Goal: Check status: Check status

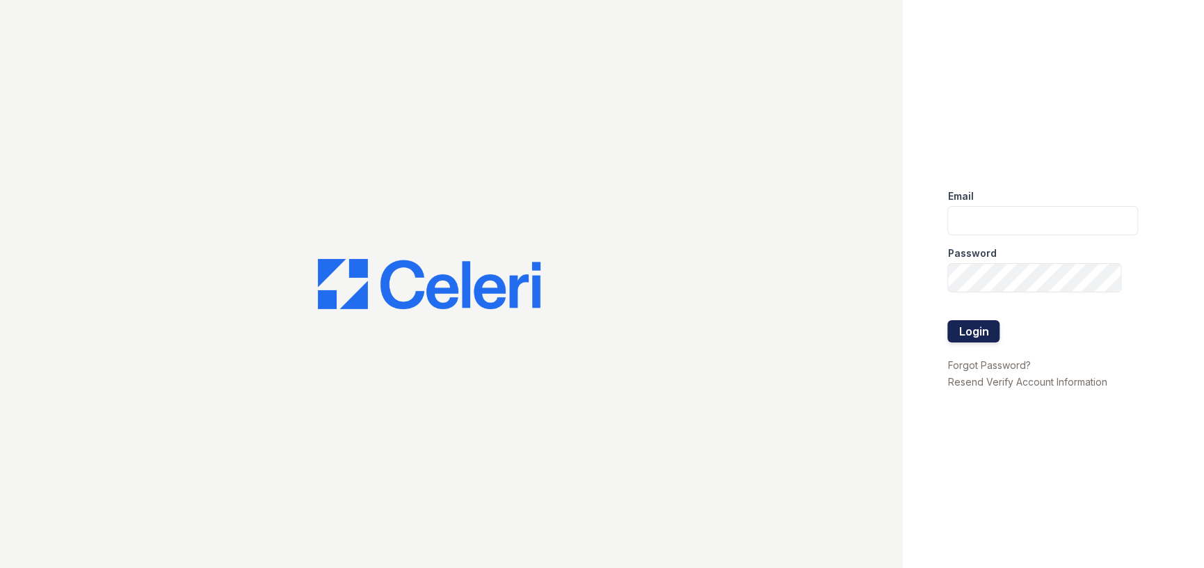
type input "[EMAIL_ADDRESS][DOMAIN_NAME]"
click at [991, 333] on button "Login" at bounding box center [974, 331] width 52 height 22
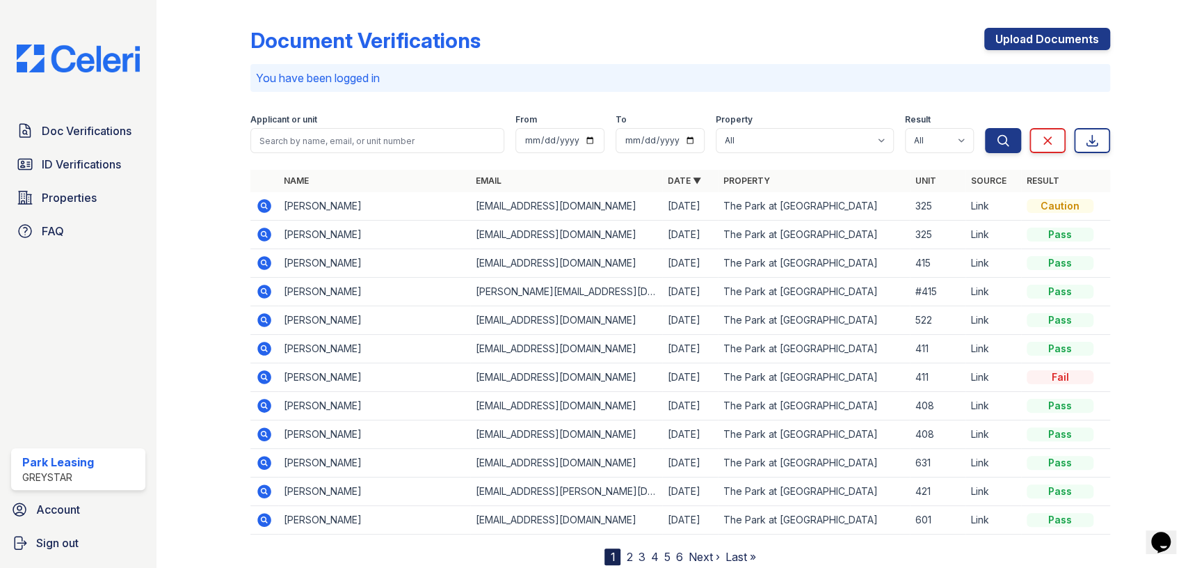
click at [261, 202] on icon at bounding box center [264, 206] width 17 height 17
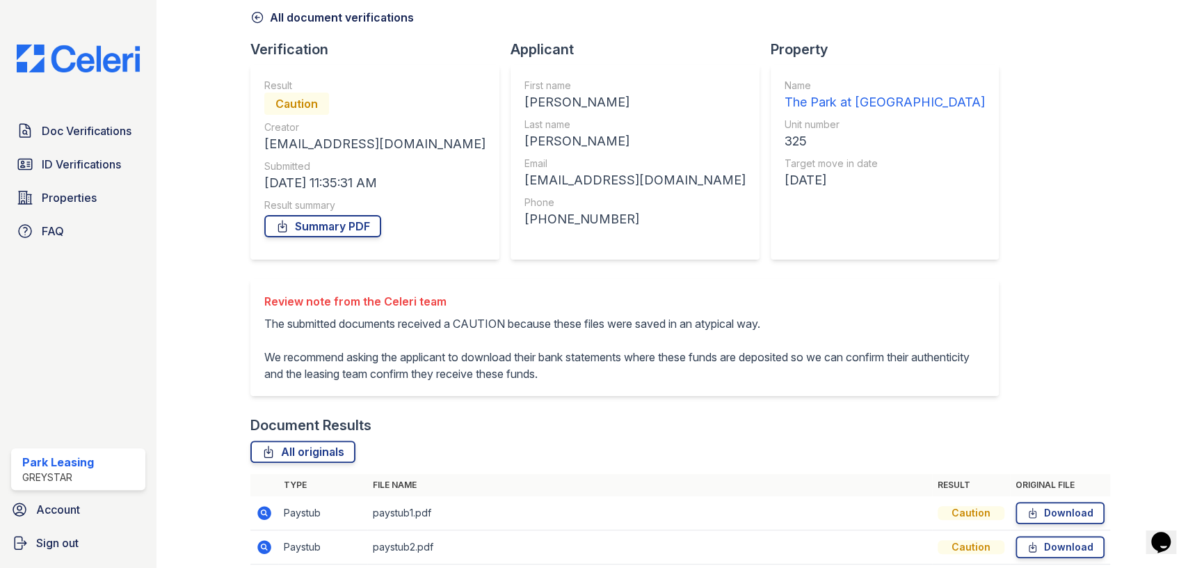
scroll to position [189, 0]
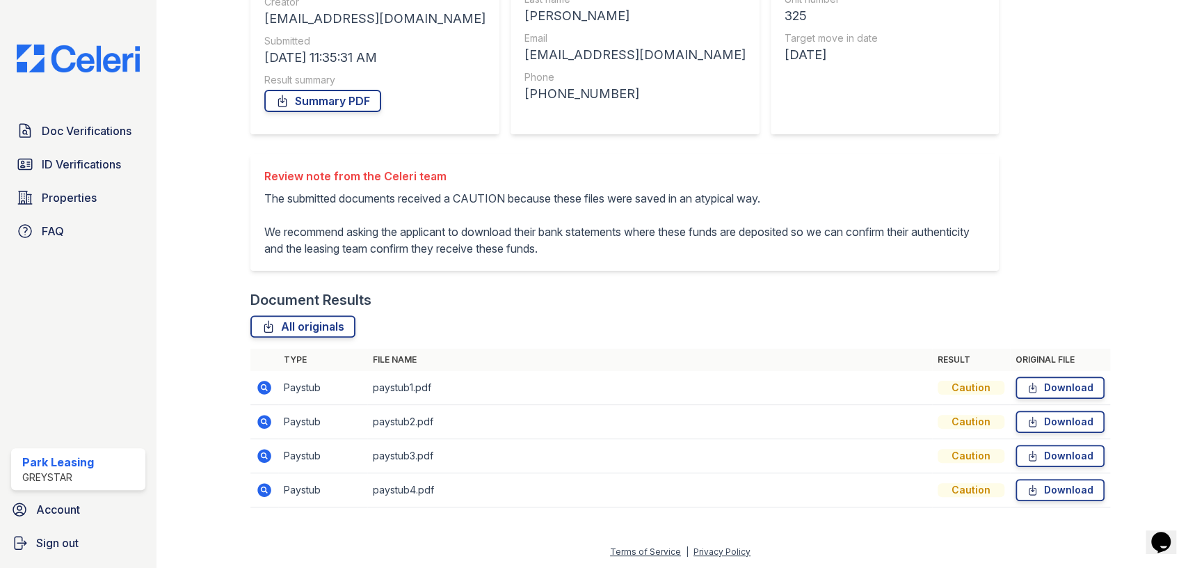
click at [972, 387] on div "Caution" at bounding box center [971, 388] width 67 height 14
click at [252, 388] on td at bounding box center [264, 388] width 28 height 34
click at [265, 387] on icon at bounding box center [264, 387] width 17 height 17
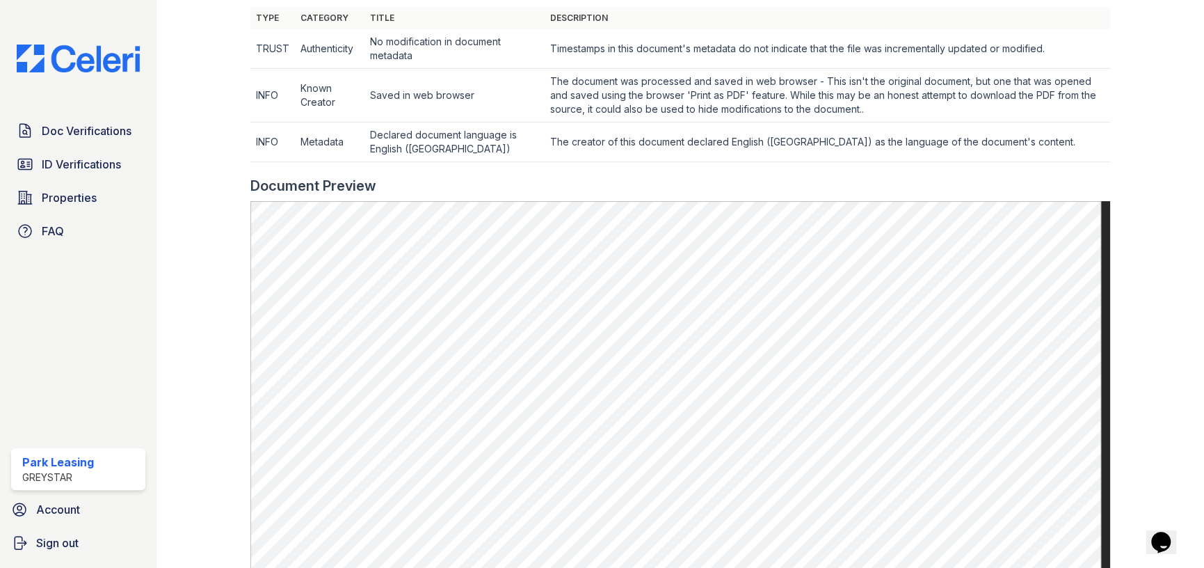
scroll to position [703, 0]
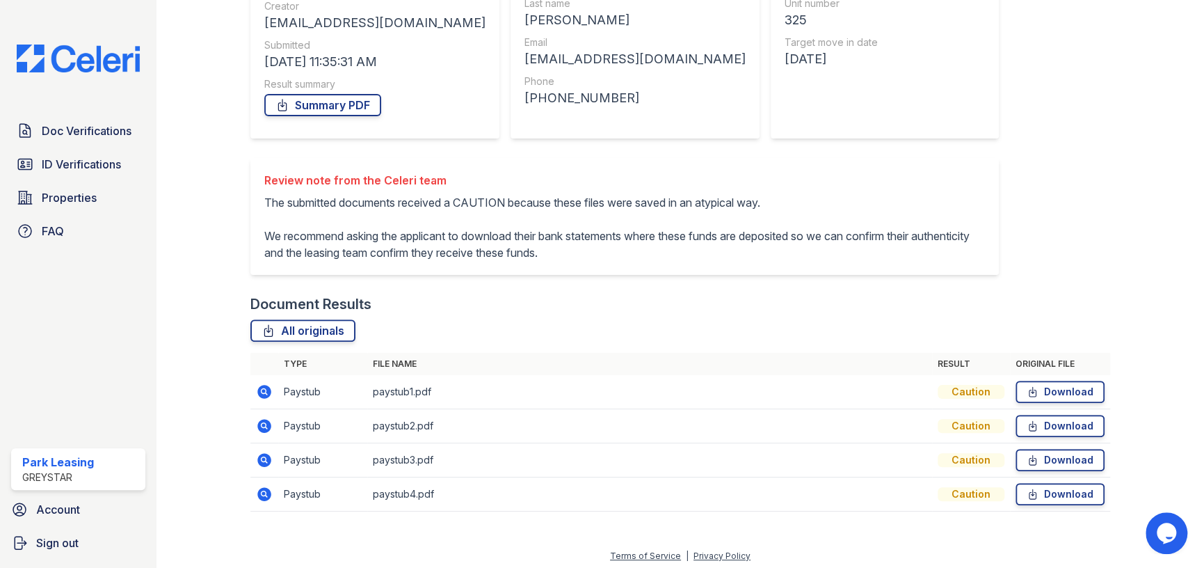
scroll to position [189, 0]
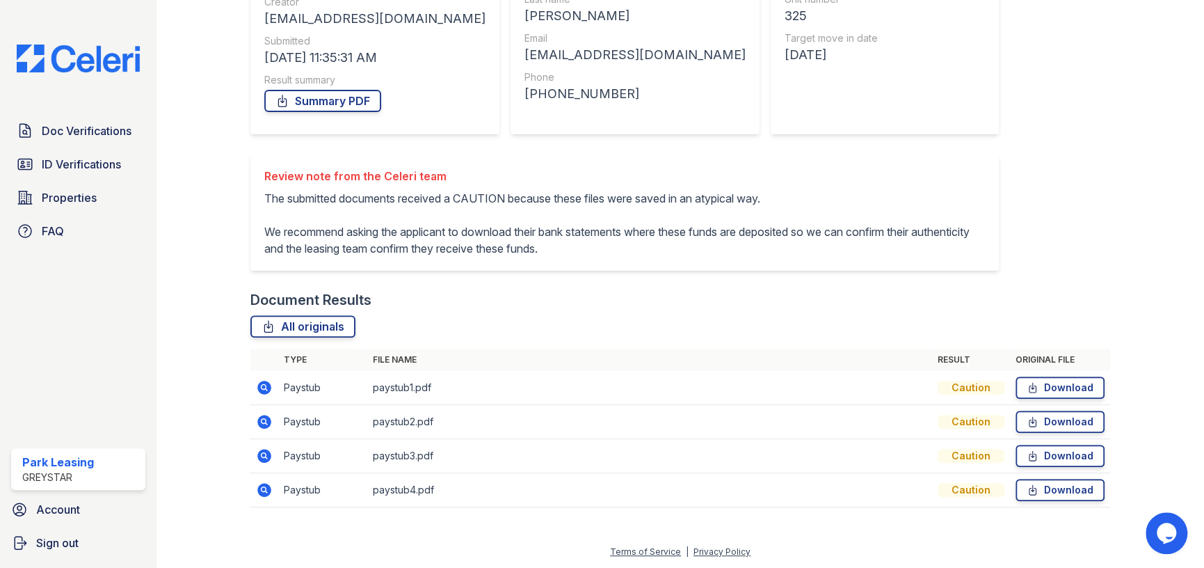
click at [262, 419] on icon at bounding box center [263, 420] width 3 height 3
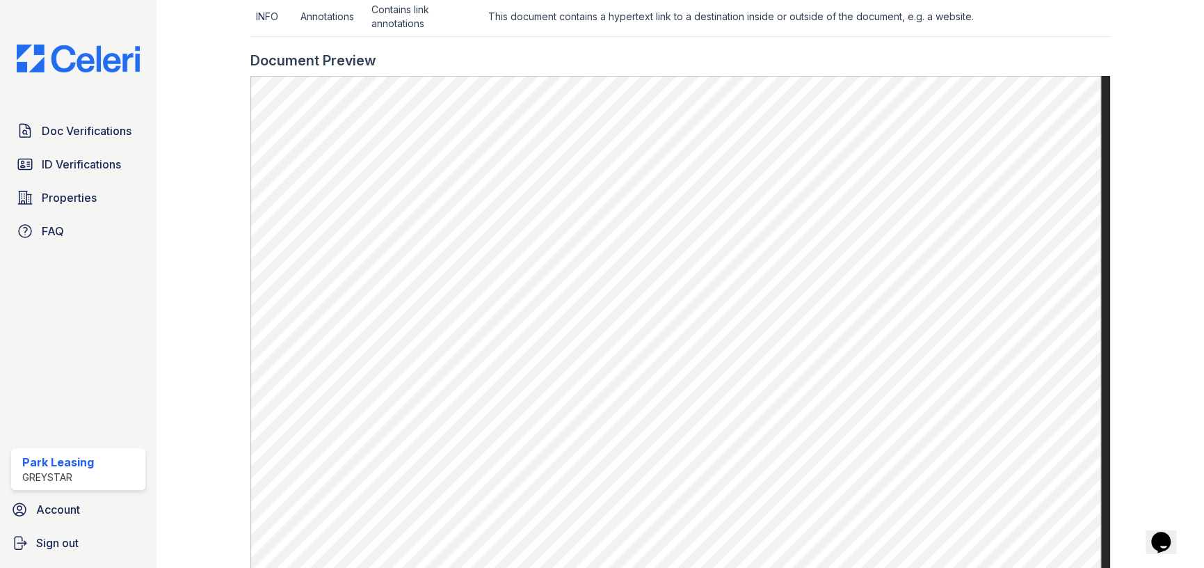
scroll to position [619, 0]
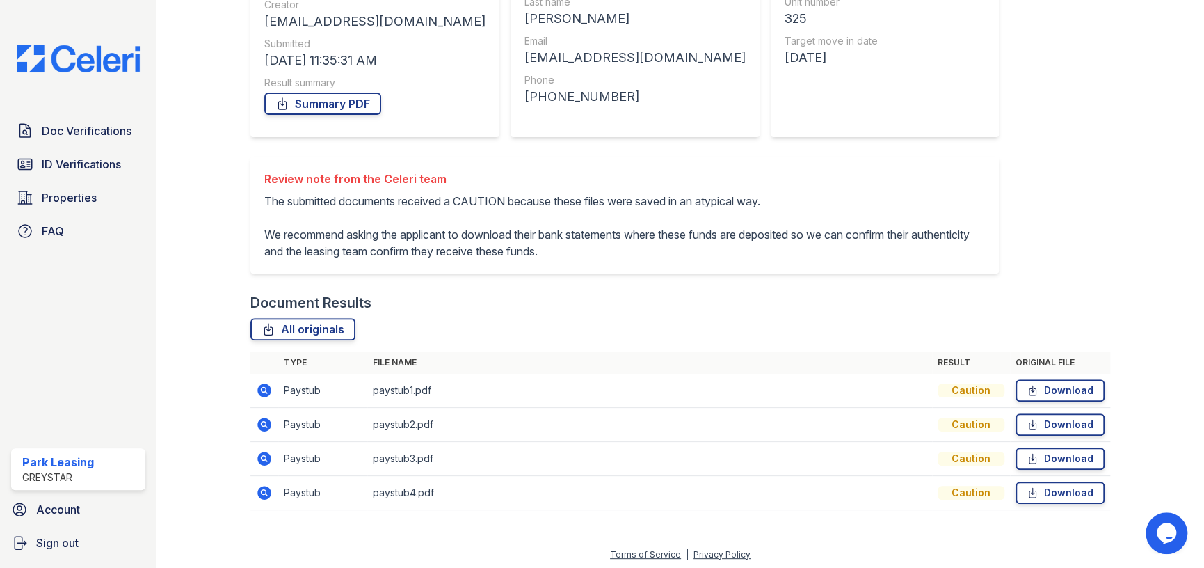
scroll to position [189, 0]
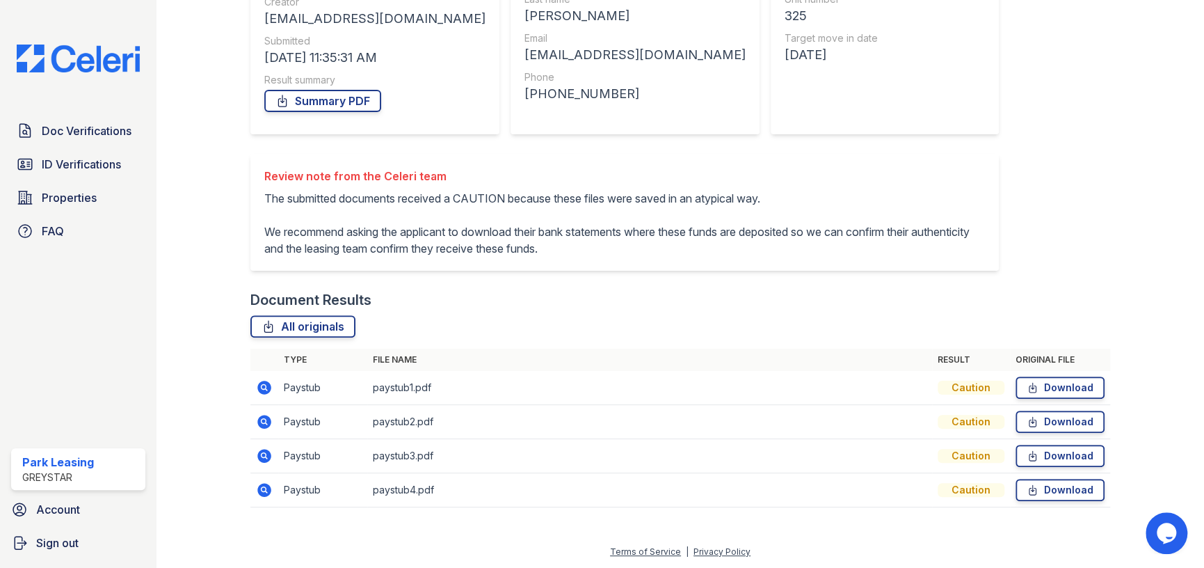
click at [267, 454] on icon at bounding box center [264, 456] width 14 height 14
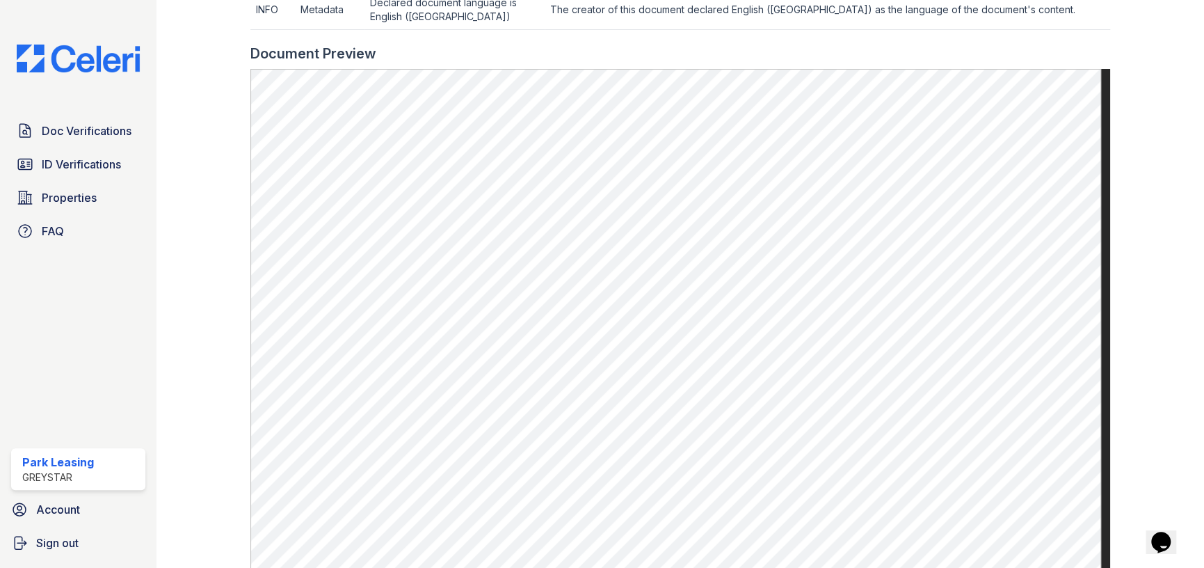
scroll to position [765, 0]
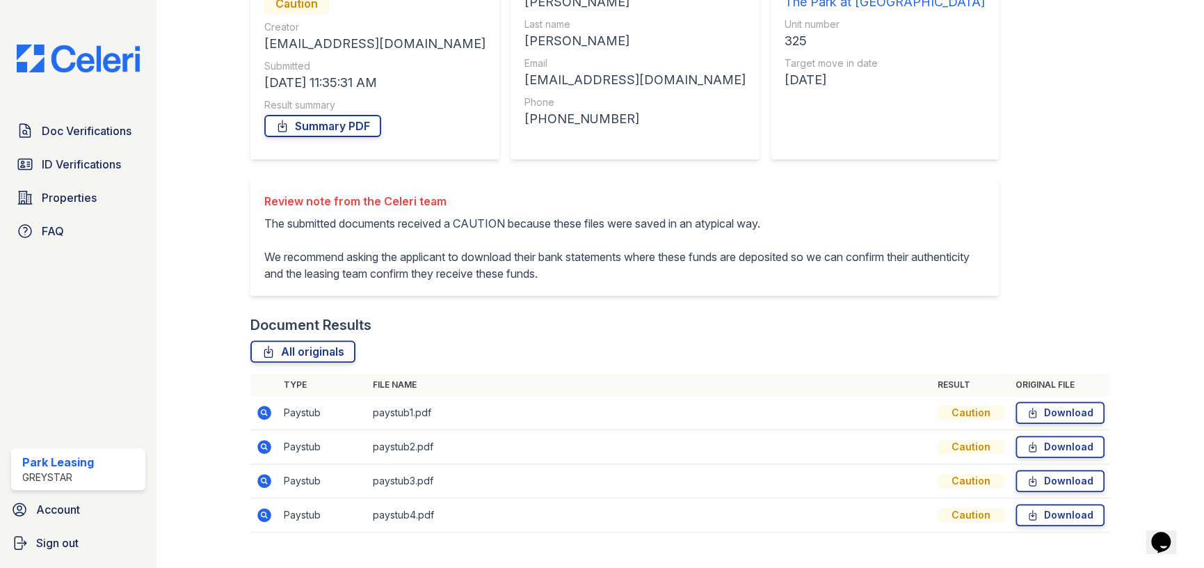
scroll to position [189, 0]
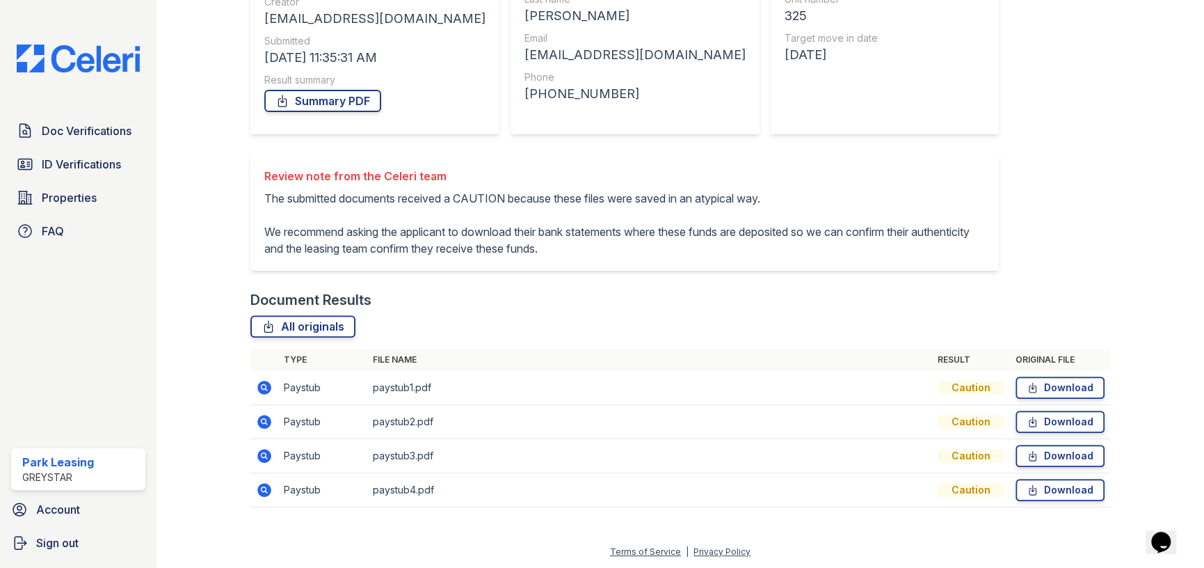
click at [266, 486] on icon at bounding box center [264, 490] width 14 height 14
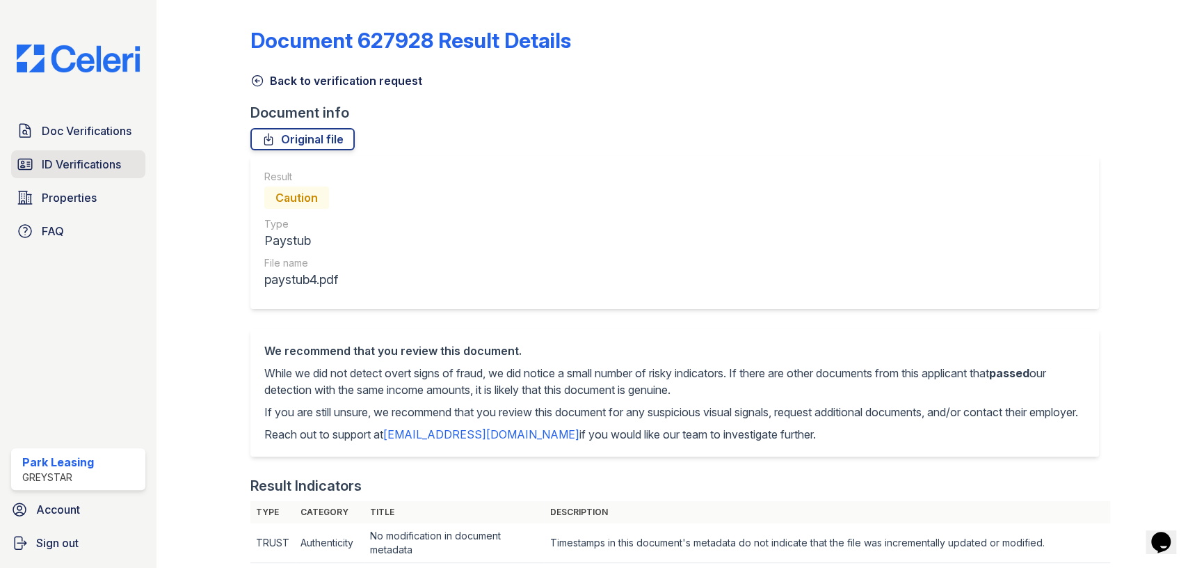
click at [27, 163] on icon at bounding box center [25, 164] width 14 height 10
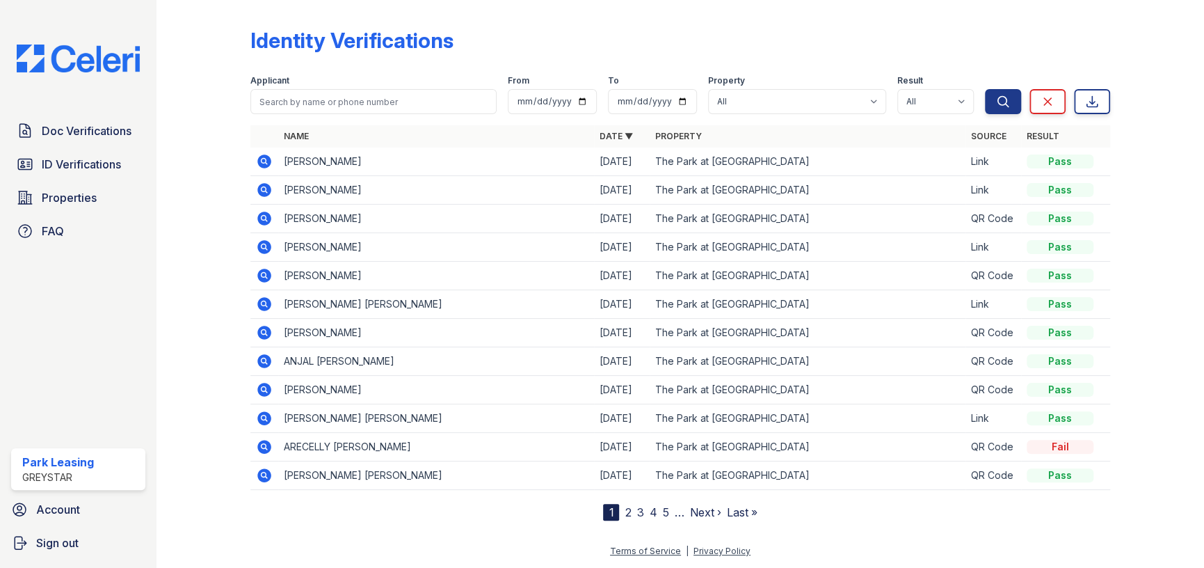
click at [264, 168] on icon at bounding box center [264, 161] width 14 height 14
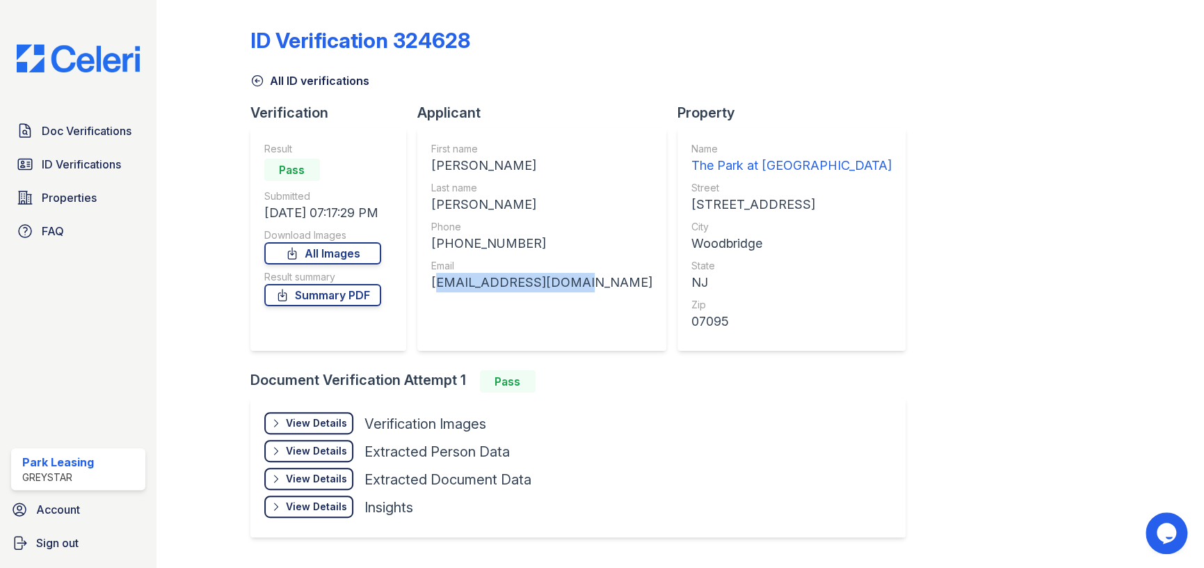
drag, startPoint x: 567, startPoint y: 282, endPoint x: 424, endPoint y: 292, distance: 143.0
click at [424, 292] on div "First name FRANCESCO Last name ZIMBARDI Phone +12019187399 Email fzimbardi9@gma…" at bounding box center [541, 239] width 249 height 223
copy div "fzimbardi9@gmail.com"
click at [115, 125] on span "Doc Verifications" at bounding box center [87, 130] width 90 height 17
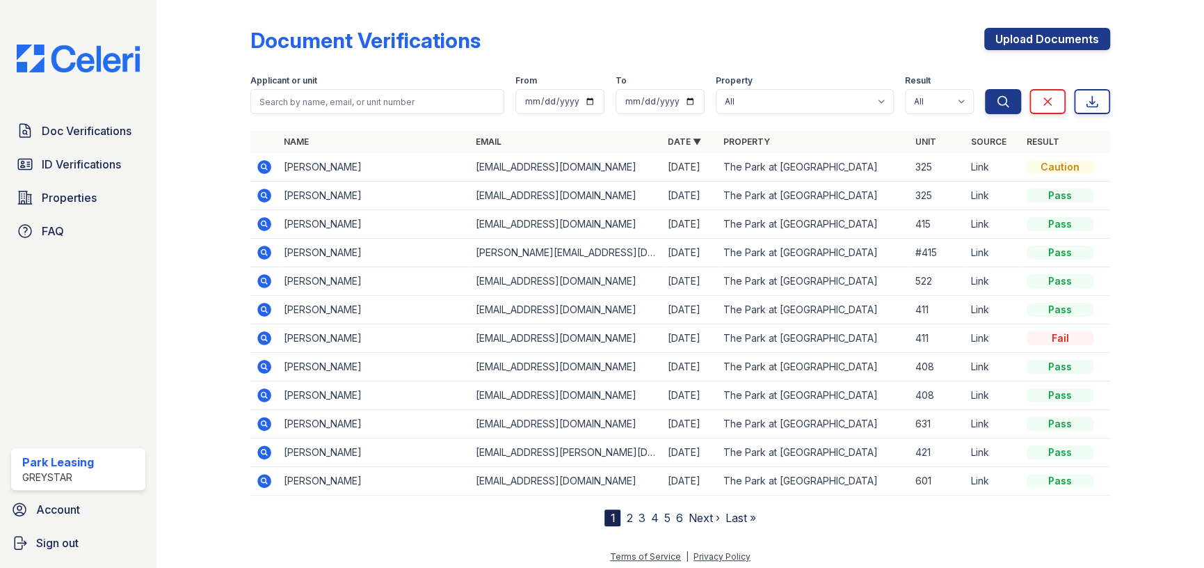
click at [273, 193] on td at bounding box center [264, 196] width 28 height 29
click at [269, 194] on icon at bounding box center [264, 196] width 14 height 14
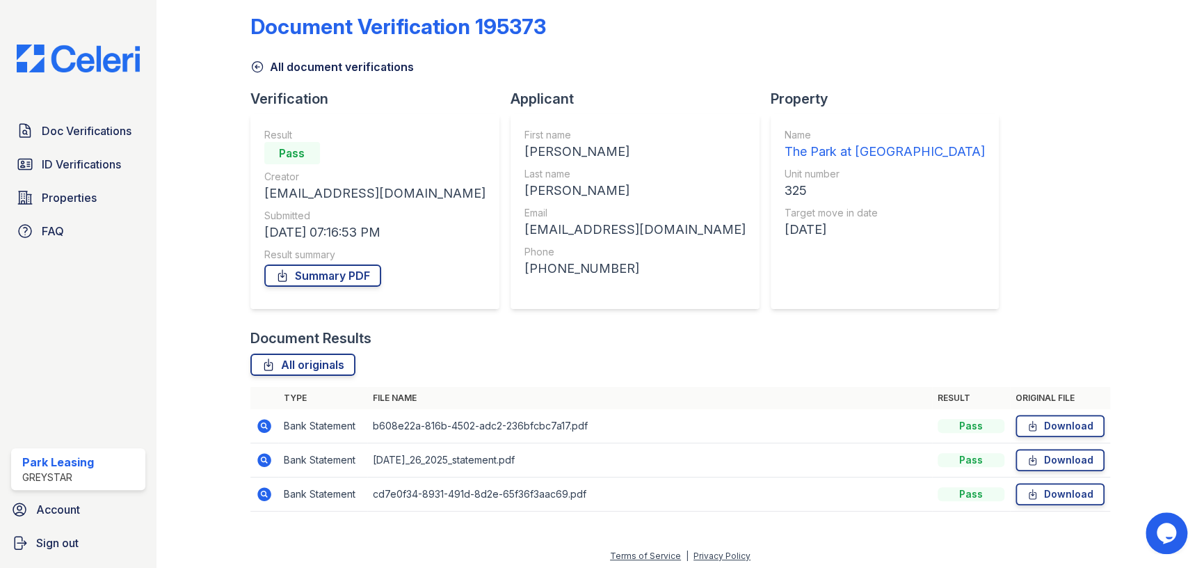
scroll to position [18, 0]
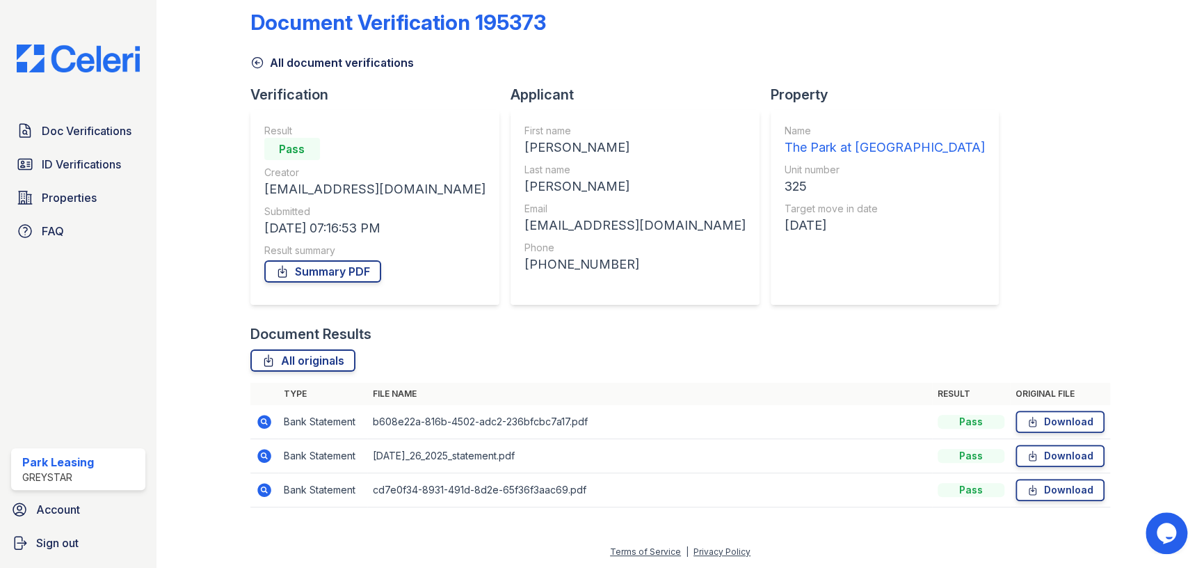
click at [264, 428] on icon at bounding box center [264, 421] width 17 height 17
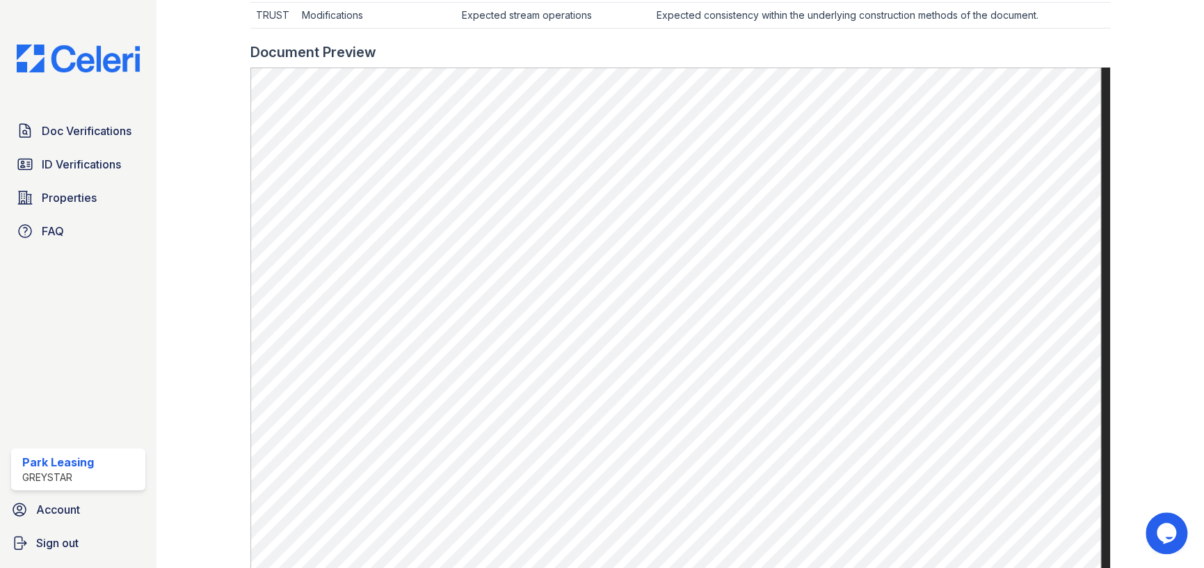
scroll to position [626, 0]
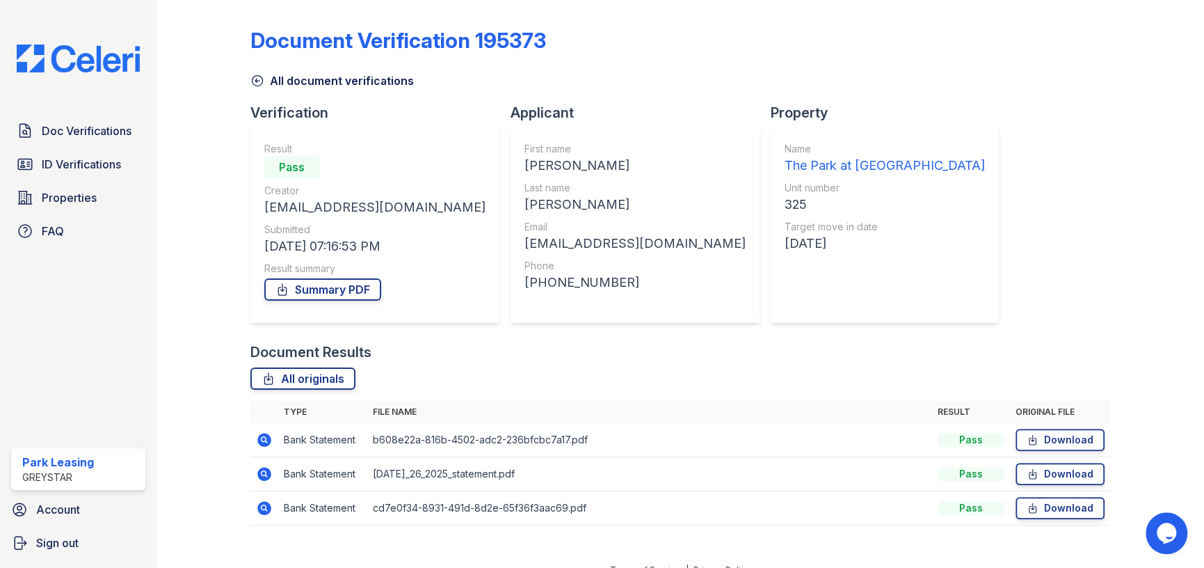
click at [262, 505] on icon at bounding box center [263, 506] width 3 height 3
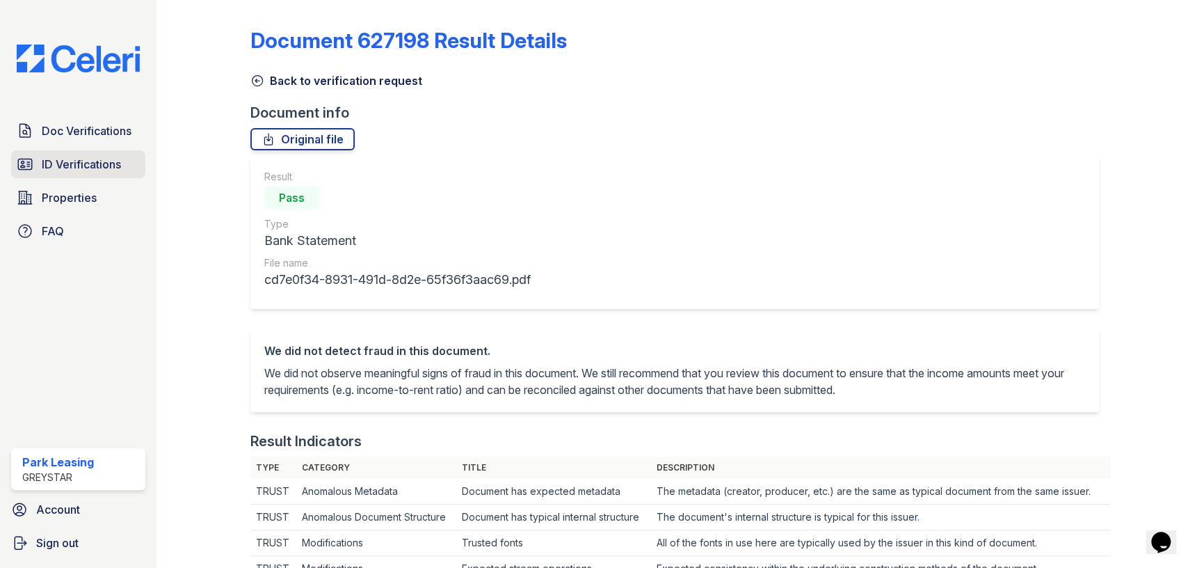
click at [82, 171] on span "ID Verifications" at bounding box center [81, 164] width 79 height 17
